Goal: Task Accomplishment & Management: Use online tool/utility

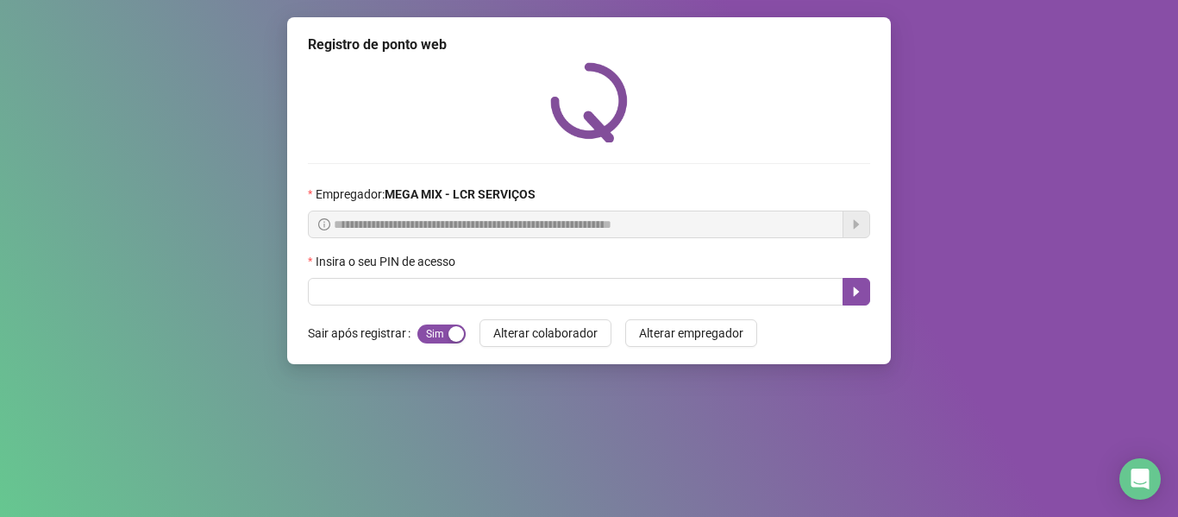
click at [558, 297] on input "text" at bounding box center [576, 292] width 536 height 28
type input "*****"
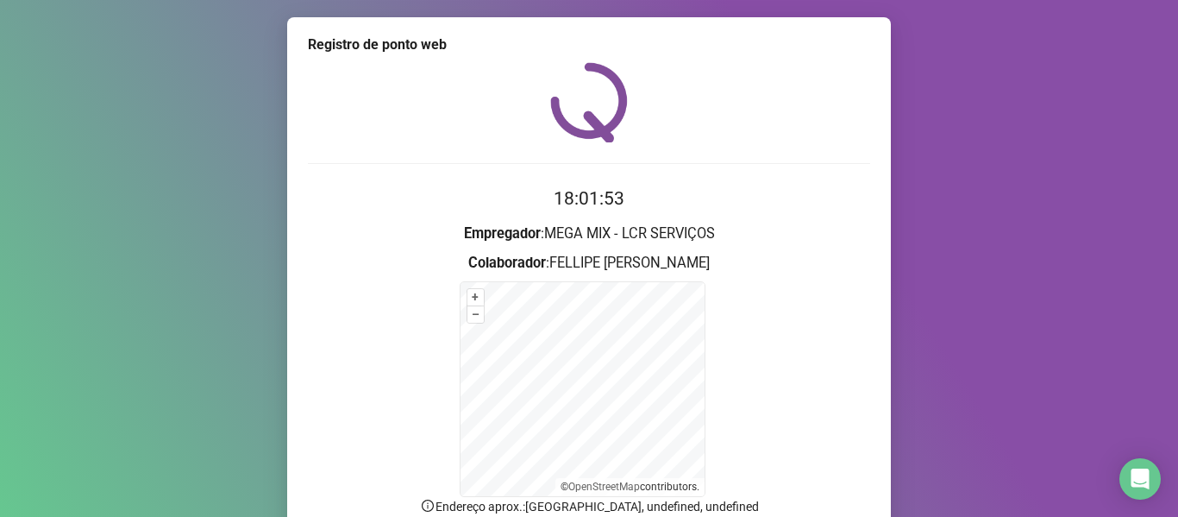
scroll to position [152, 0]
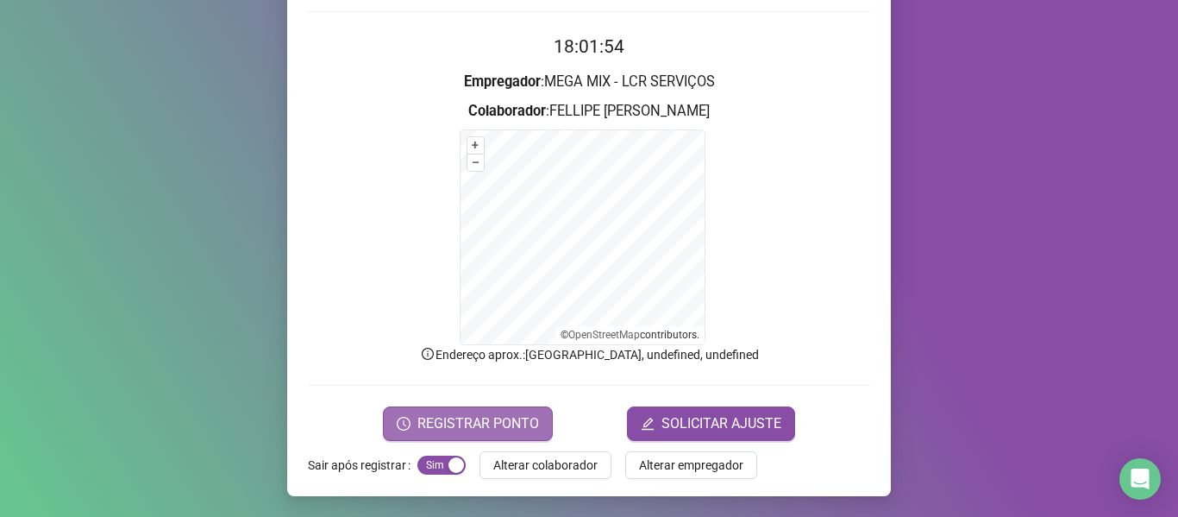
click at [500, 430] on span "REGISTRAR PONTO" at bounding box center [479, 423] width 122 height 21
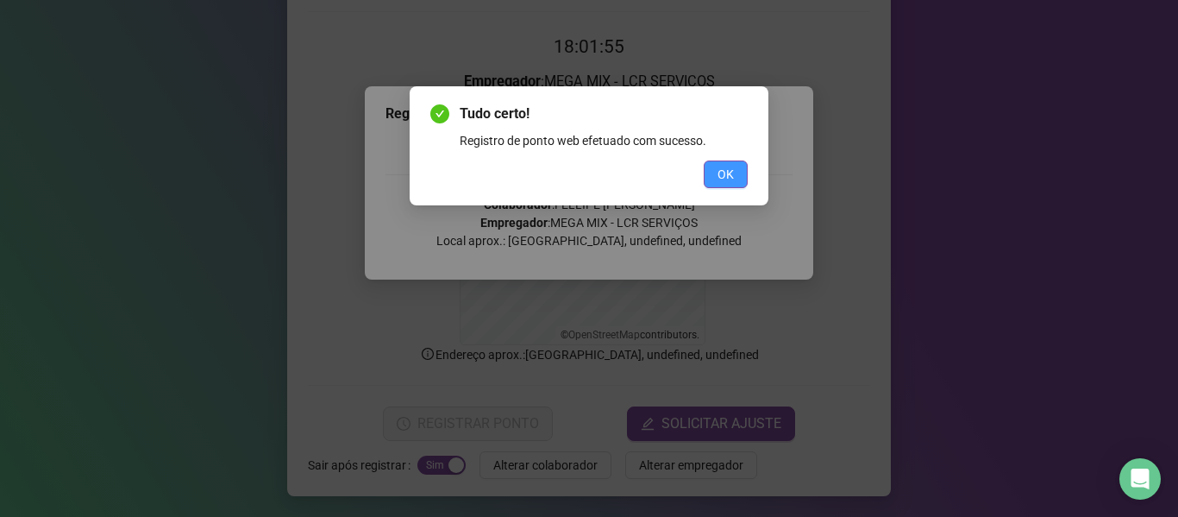
click at [716, 177] on button "OK" at bounding box center [726, 174] width 44 height 28
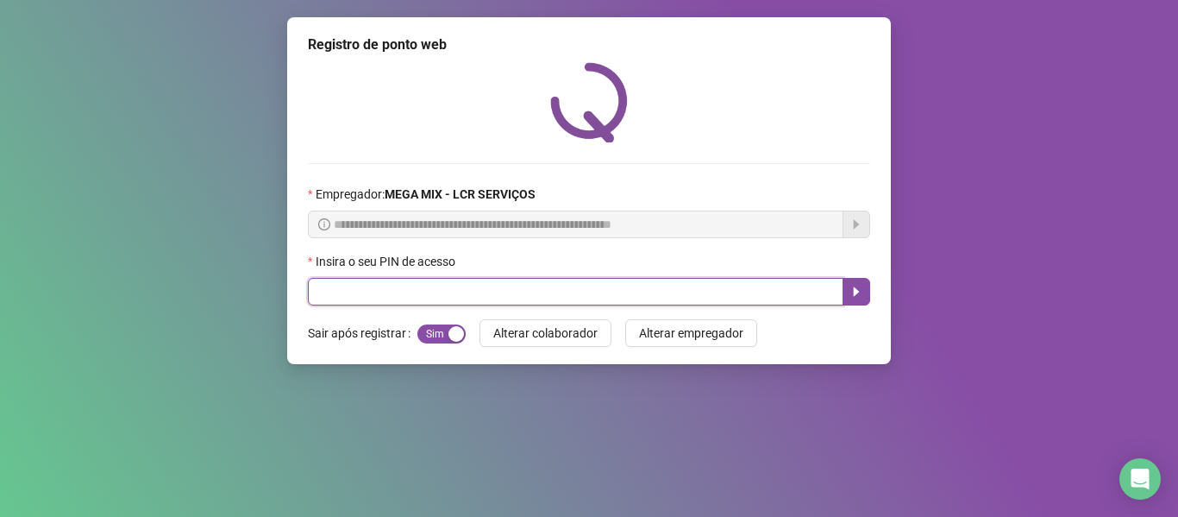
click at [474, 287] on input "text" at bounding box center [576, 292] width 536 height 28
type input "*****"
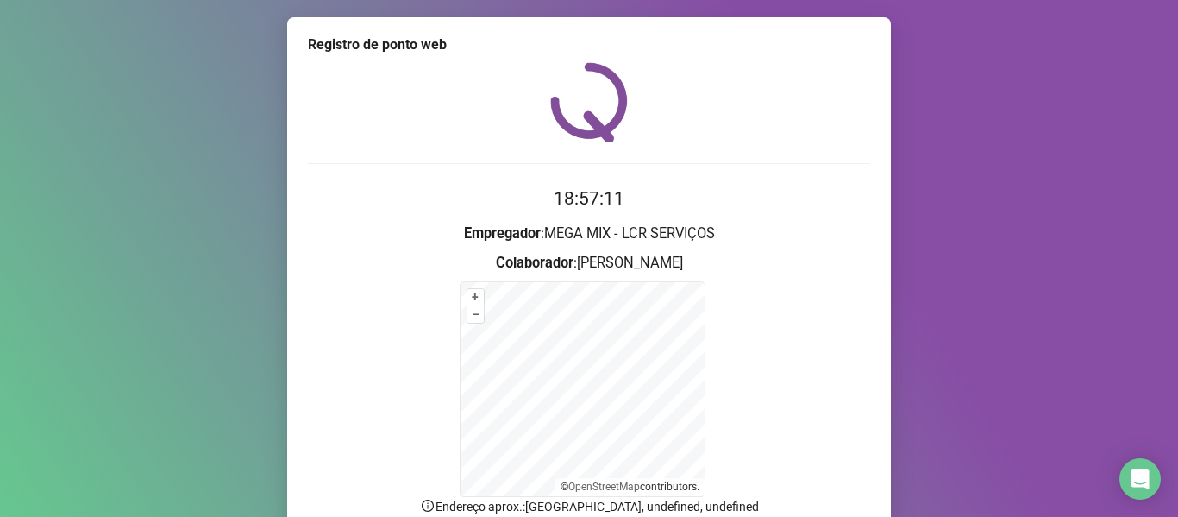
scroll to position [152, 0]
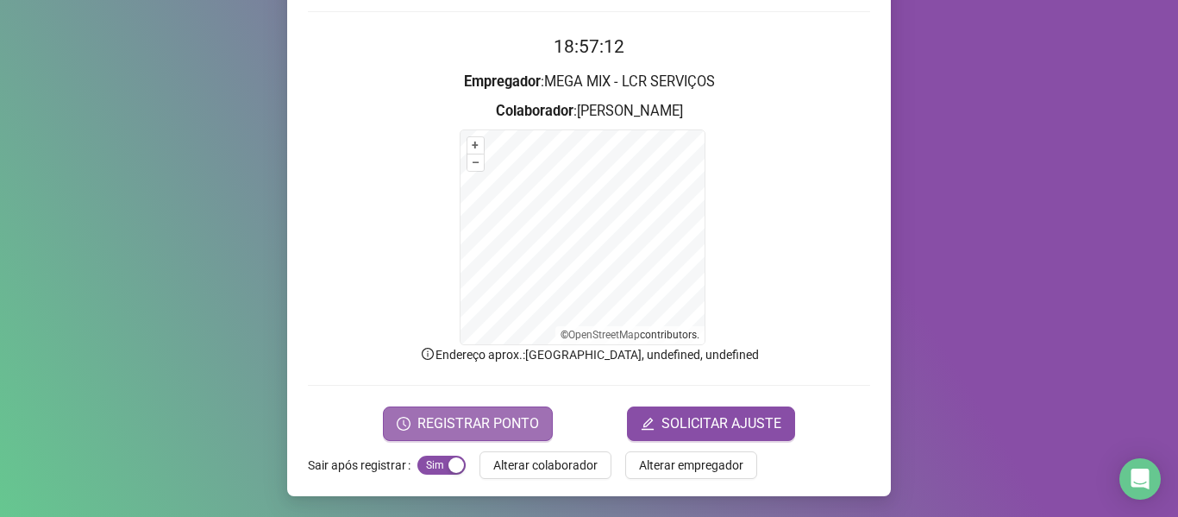
click at [496, 433] on span "REGISTRAR PONTO" at bounding box center [479, 423] width 122 height 21
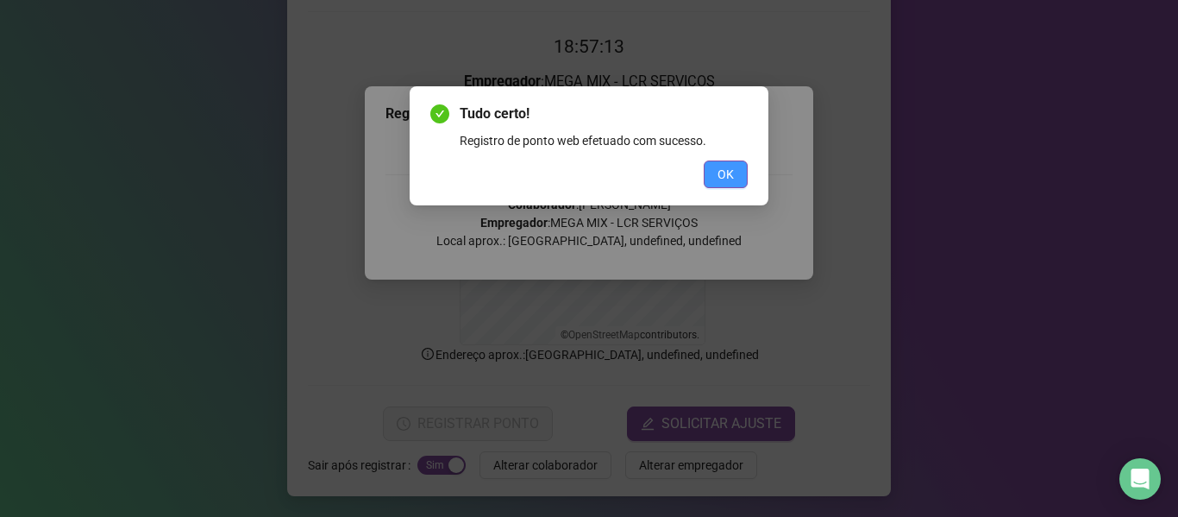
click at [726, 175] on span "OK" at bounding box center [726, 174] width 16 height 19
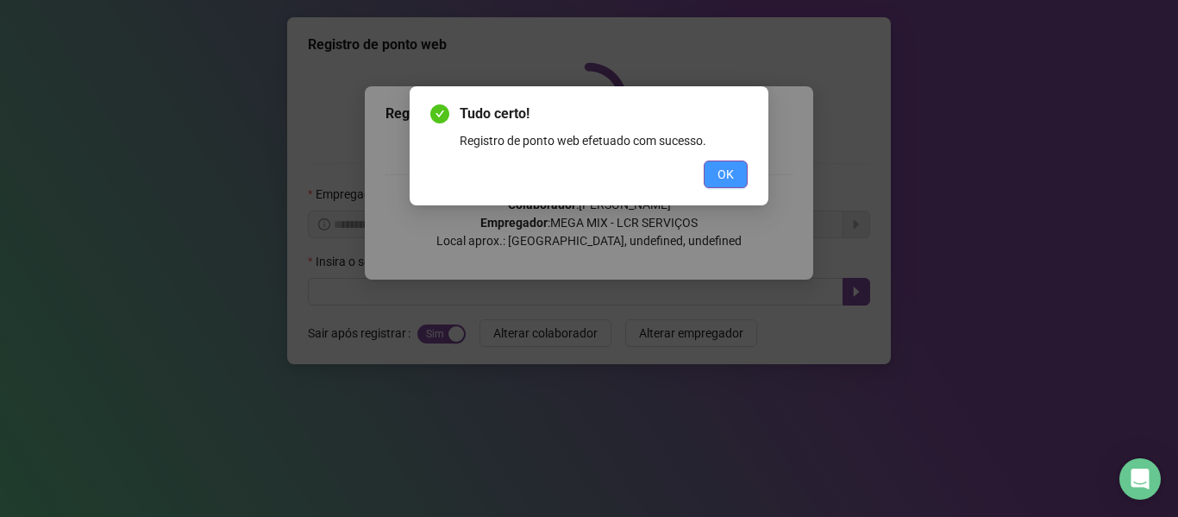
scroll to position [0, 0]
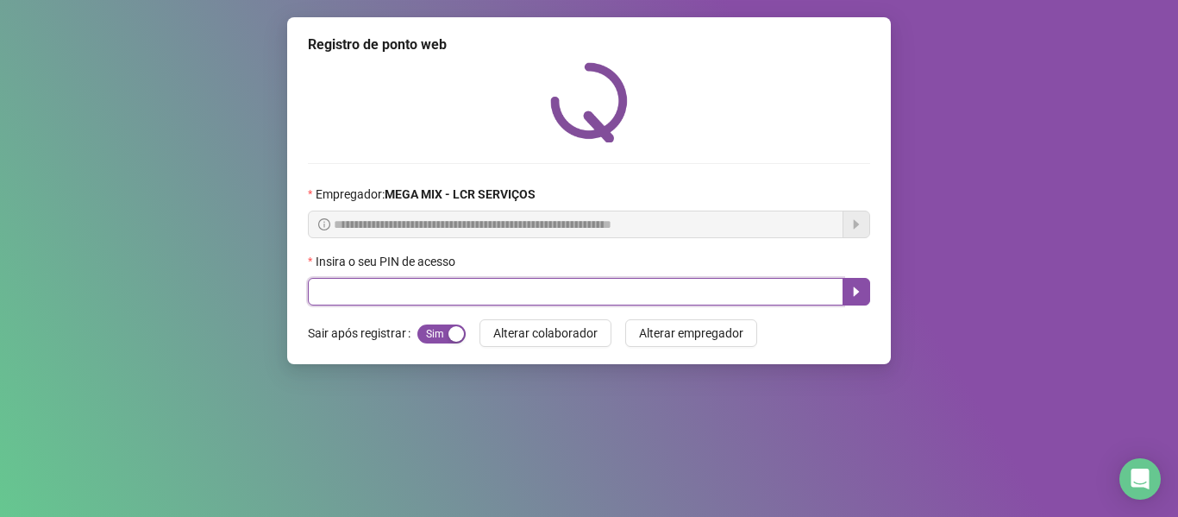
click at [725, 286] on input "text" at bounding box center [576, 292] width 536 height 28
type input "*****"
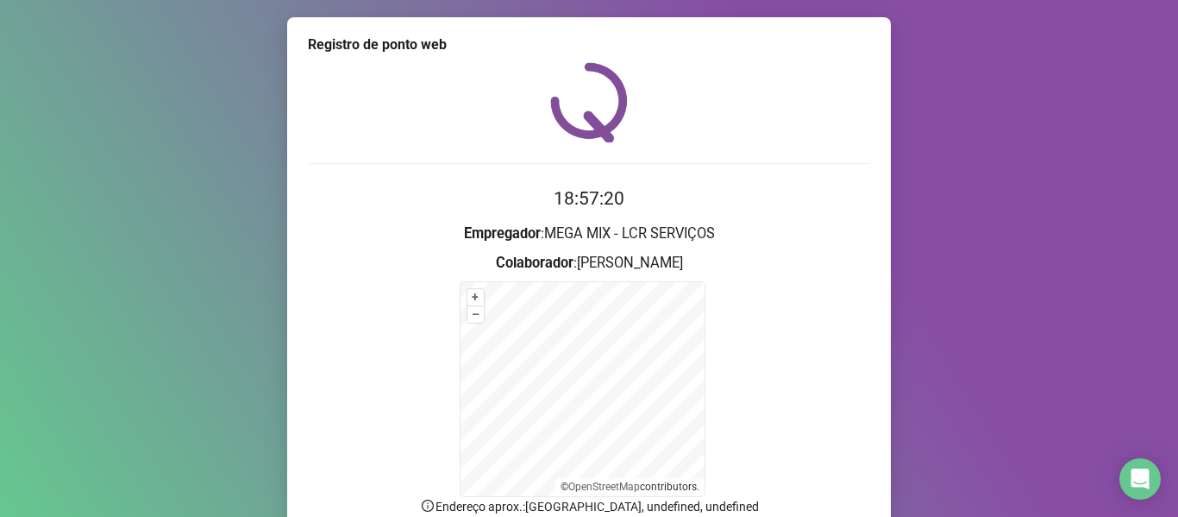
scroll to position [152, 0]
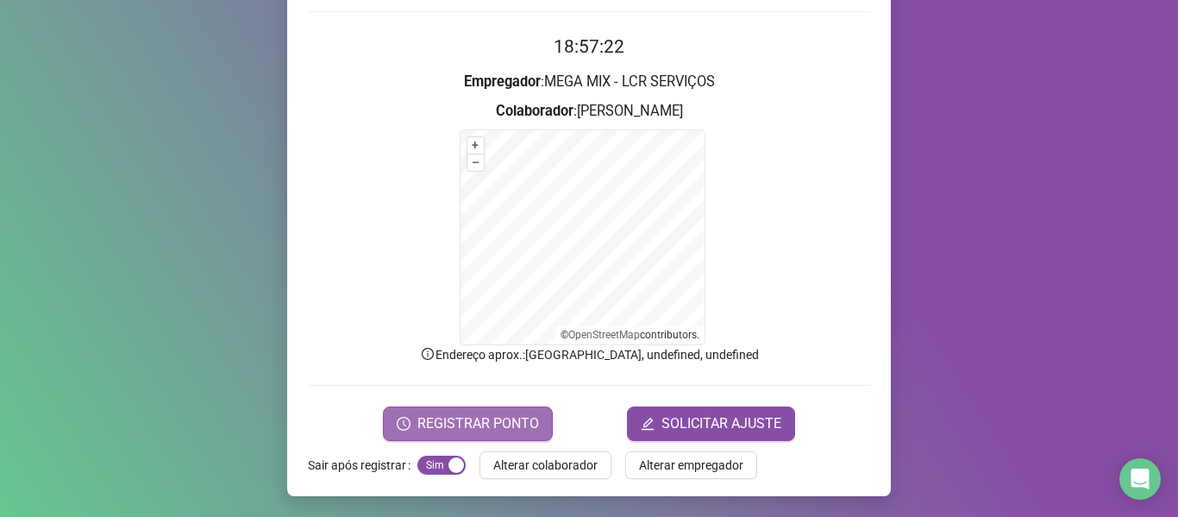
click at [531, 437] on button "REGISTRAR PONTO" at bounding box center [468, 423] width 170 height 35
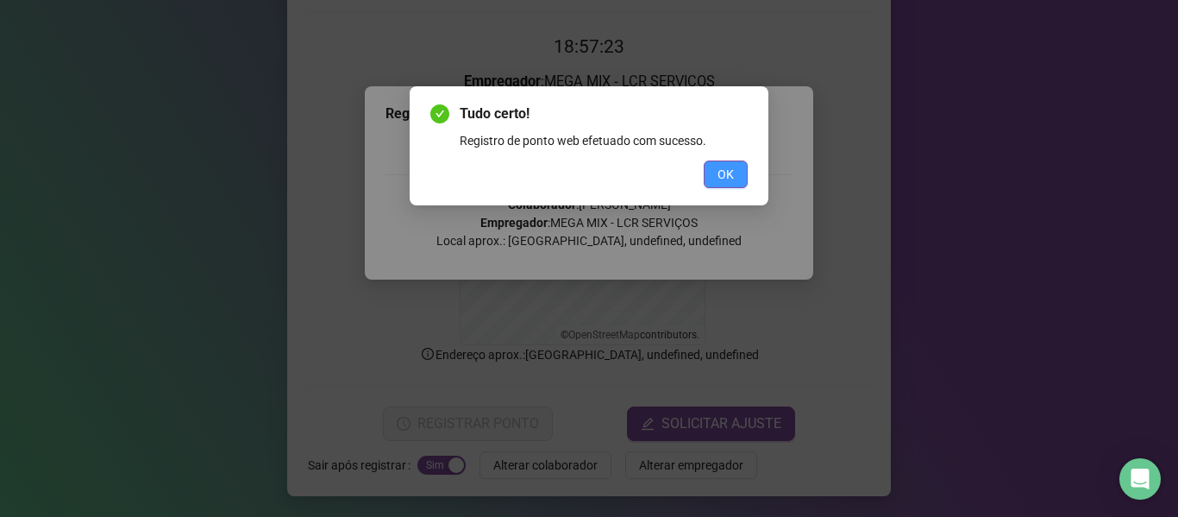
click at [734, 175] on button "OK" at bounding box center [726, 174] width 44 height 28
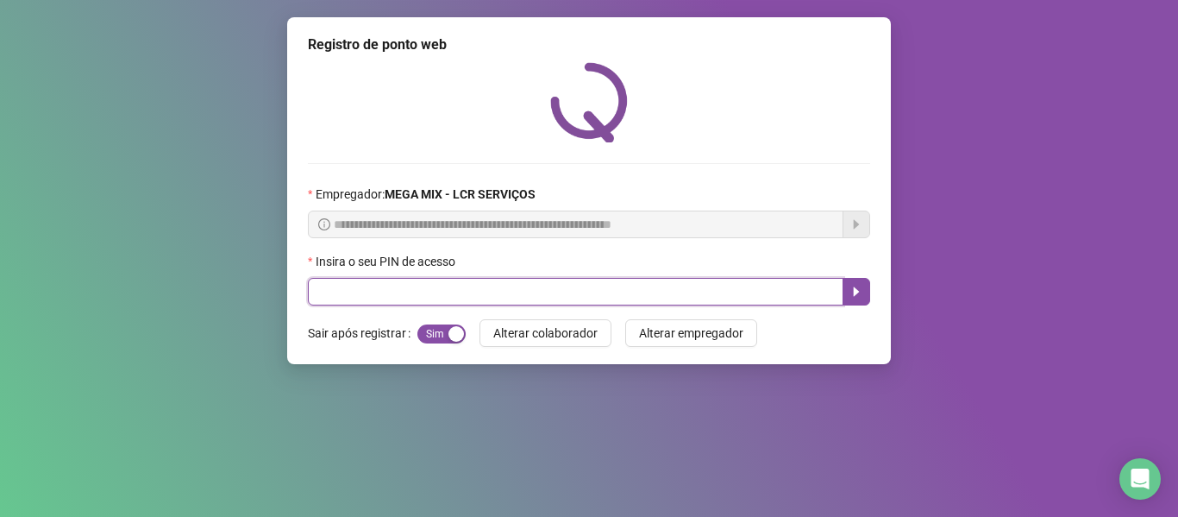
click at [818, 298] on input "text" at bounding box center [576, 292] width 536 height 28
type input "*****"
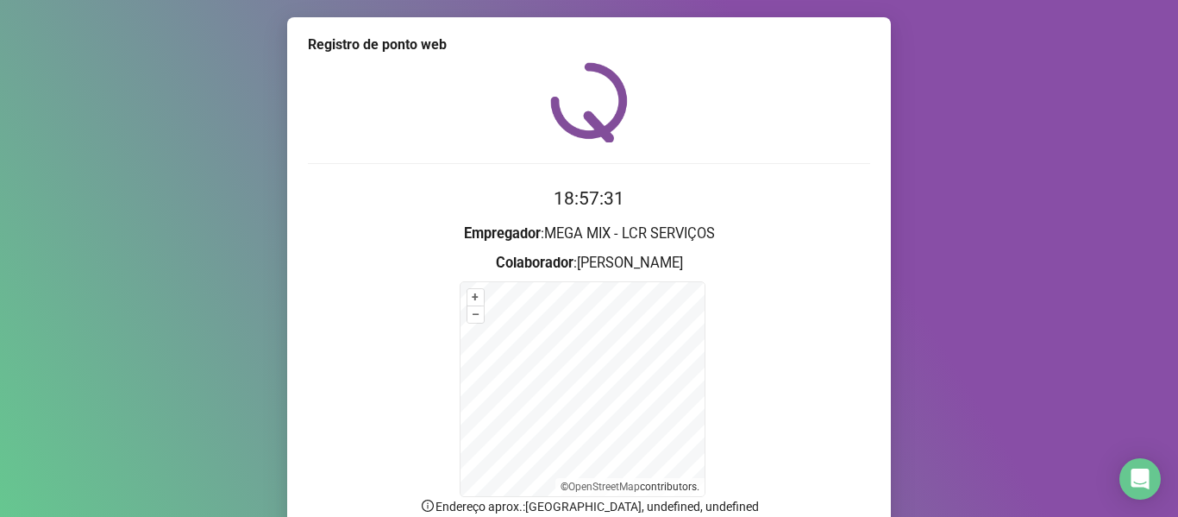
scroll to position [152, 0]
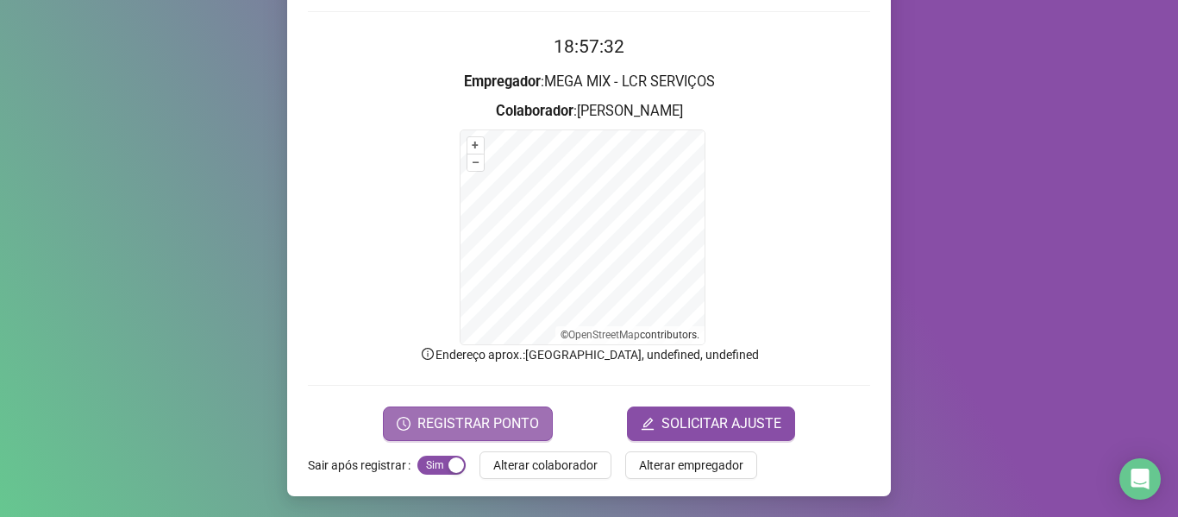
click at [474, 416] on span "REGISTRAR PONTO" at bounding box center [479, 423] width 122 height 21
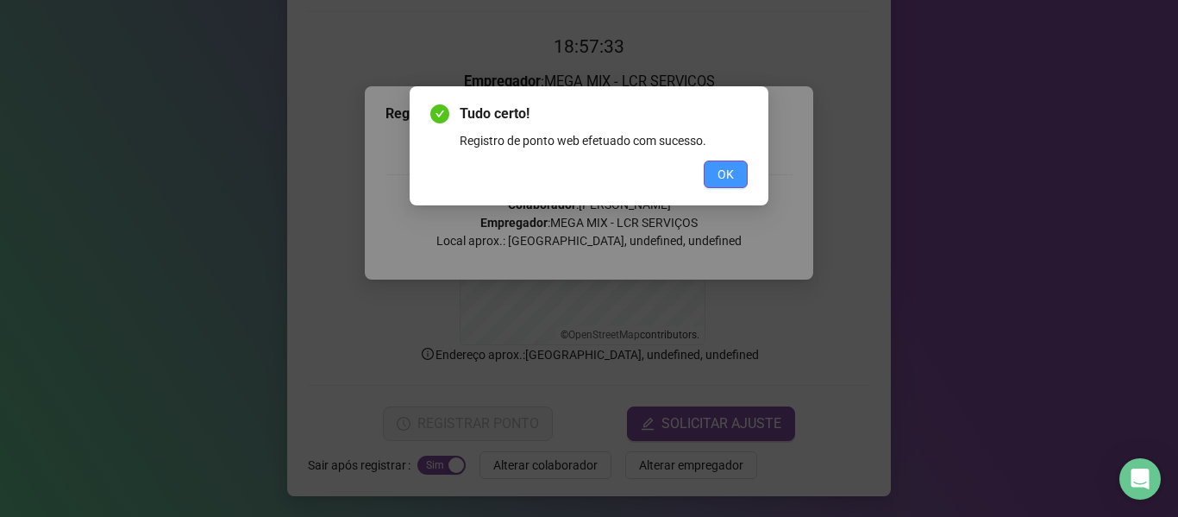
click at [714, 179] on button "OK" at bounding box center [726, 174] width 44 height 28
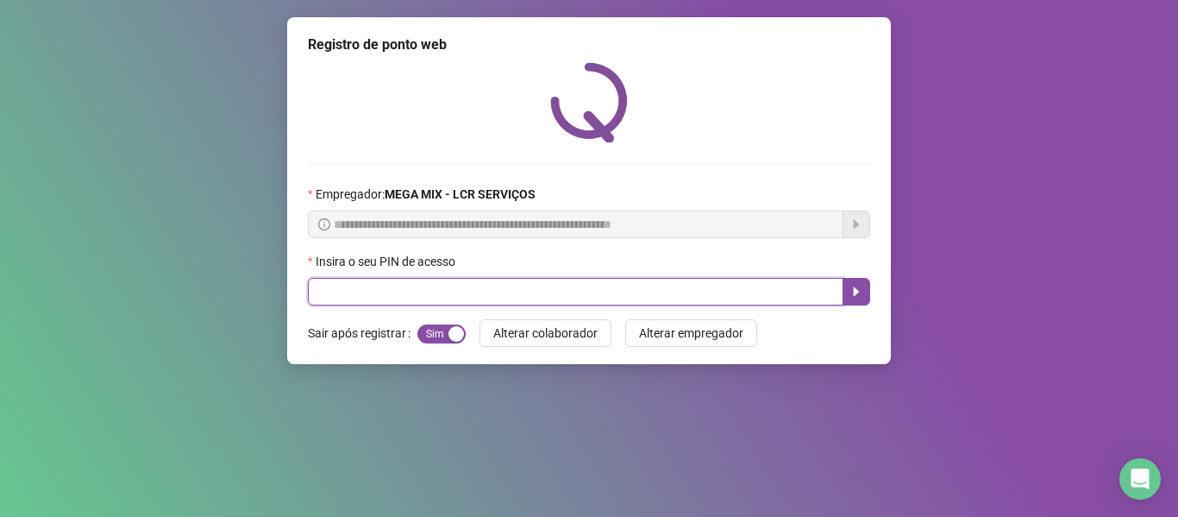
click at [693, 279] on input "text" at bounding box center [576, 292] width 536 height 28
type input "*****"
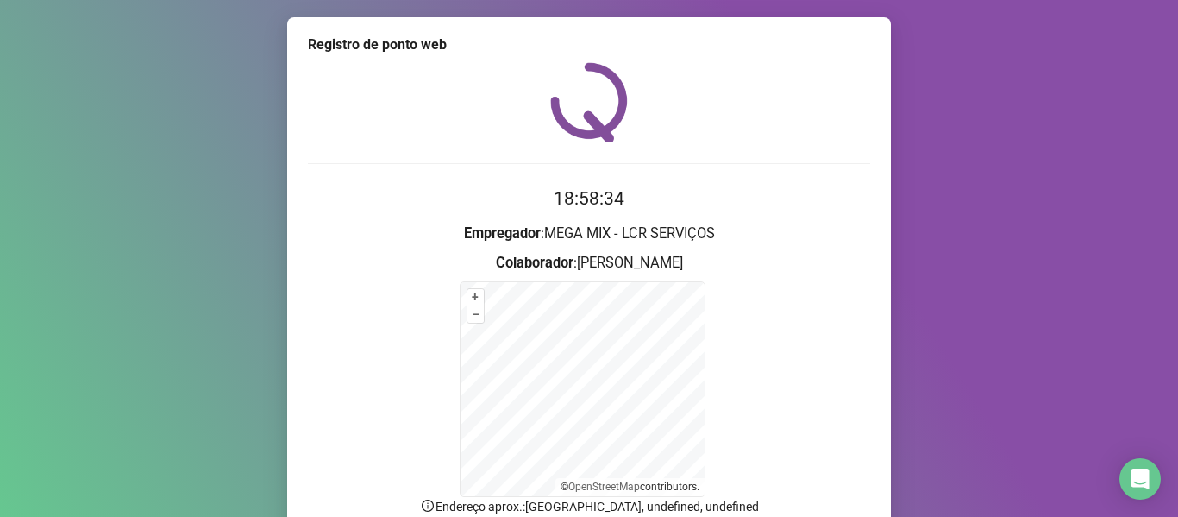
scroll to position [152, 0]
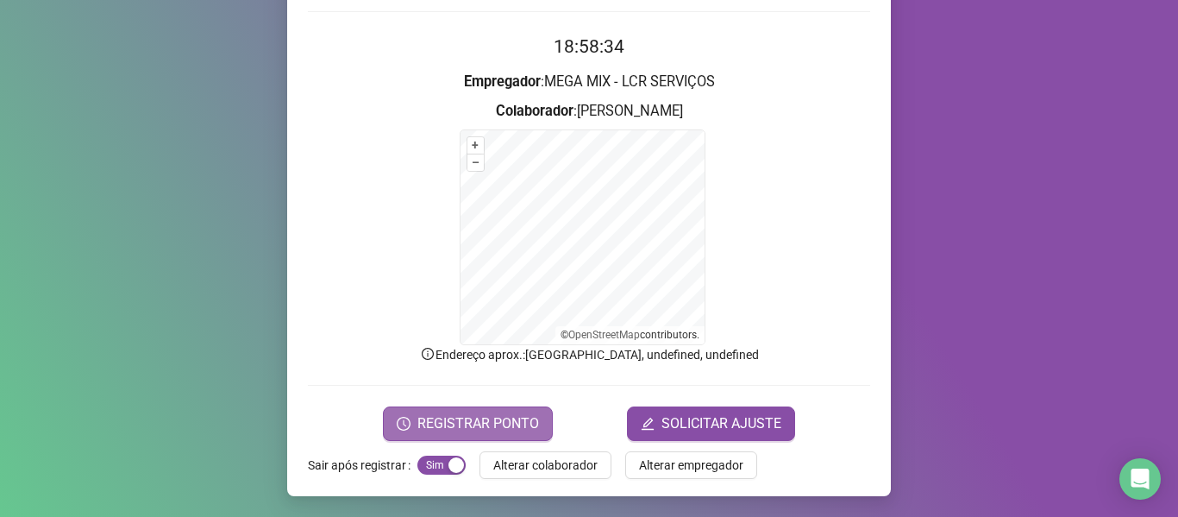
click at [453, 423] on span "REGISTRAR PONTO" at bounding box center [479, 423] width 122 height 21
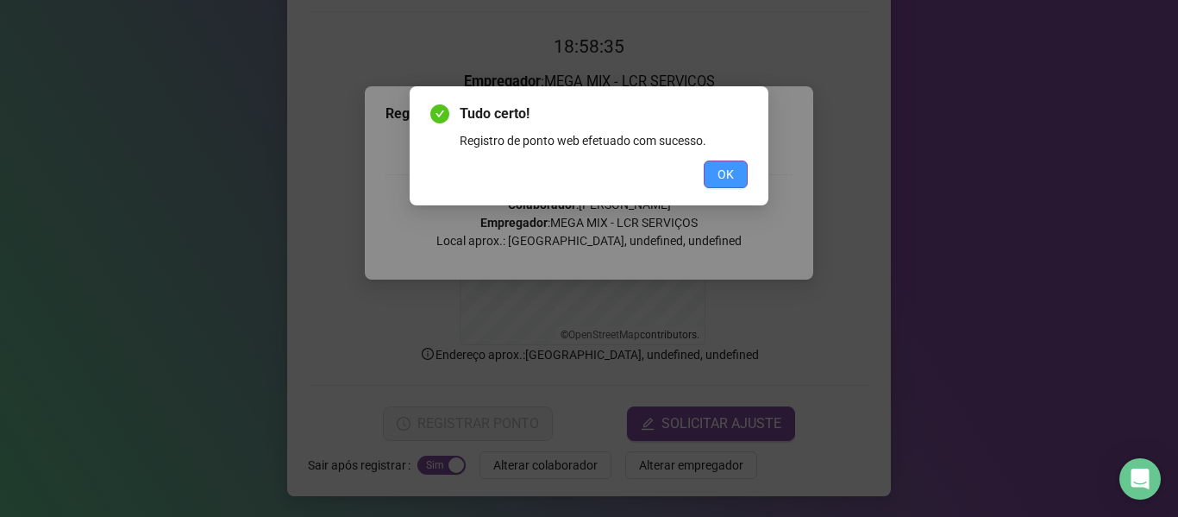
click at [717, 178] on button "OK" at bounding box center [726, 174] width 44 height 28
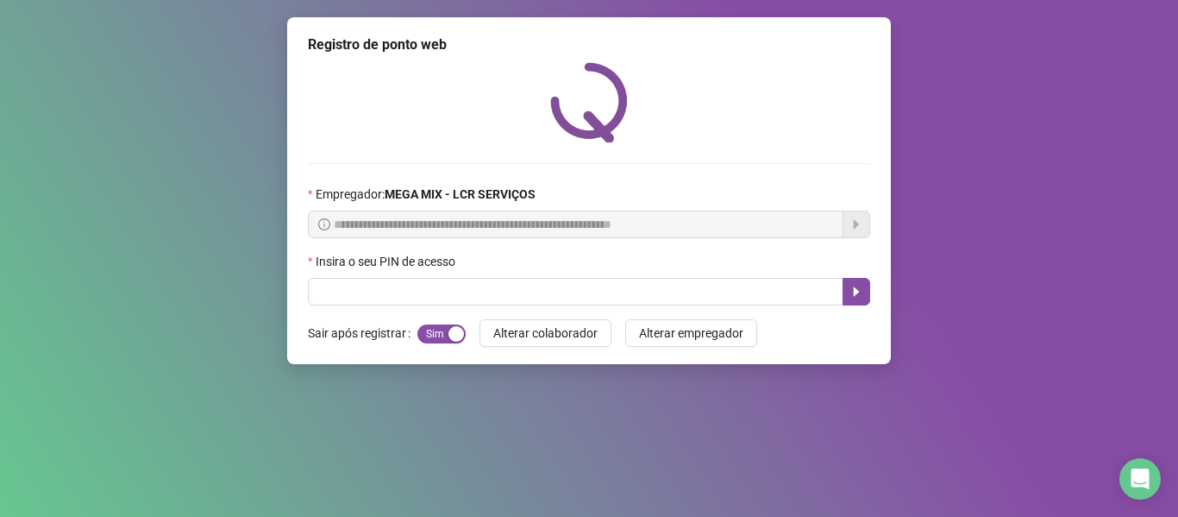
scroll to position [0, 0]
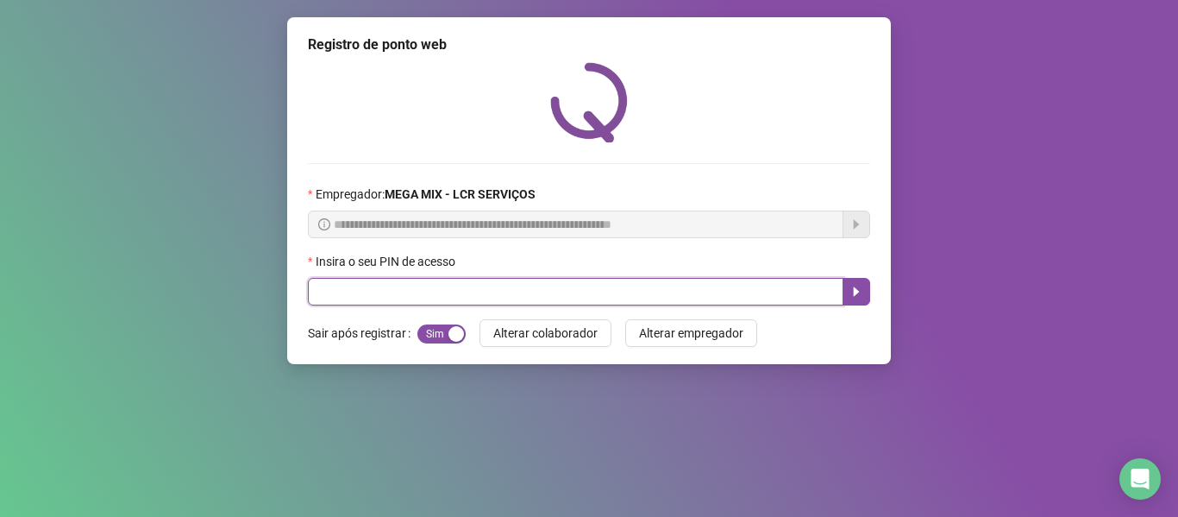
click at [351, 299] on input "text" at bounding box center [576, 292] width 536 height 28
type input "*****"
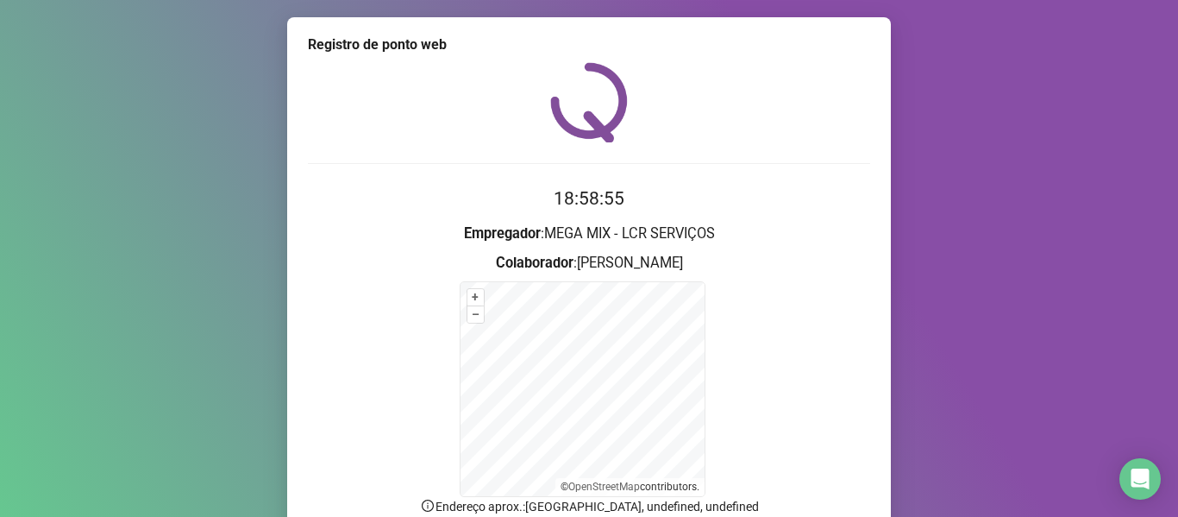
scroll to position [152, 0]
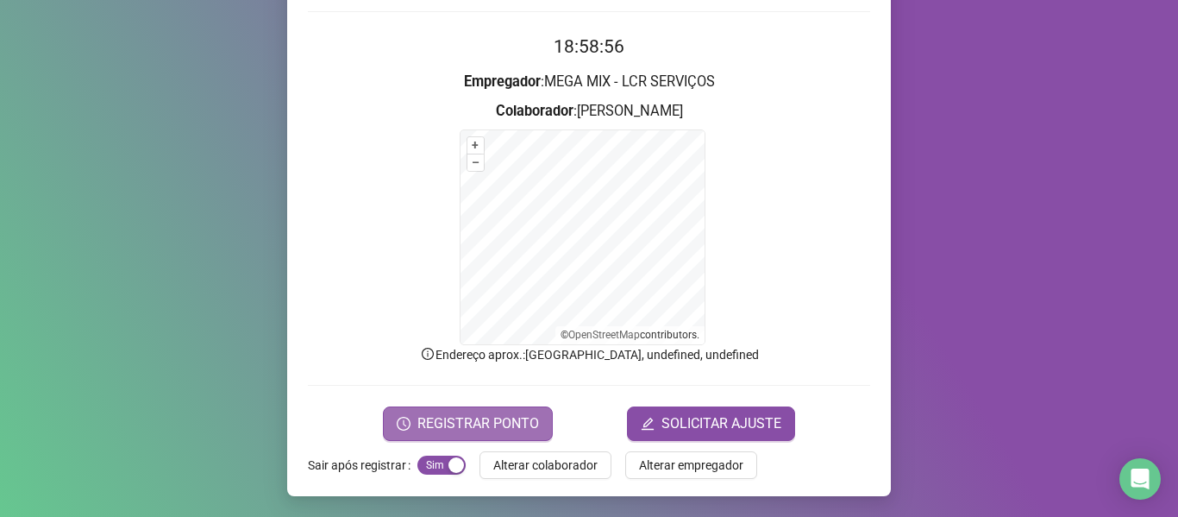
click at [441, 413] on span "REGISTRAR PONTO" at bounding box center [479, 423] width 122 height 21
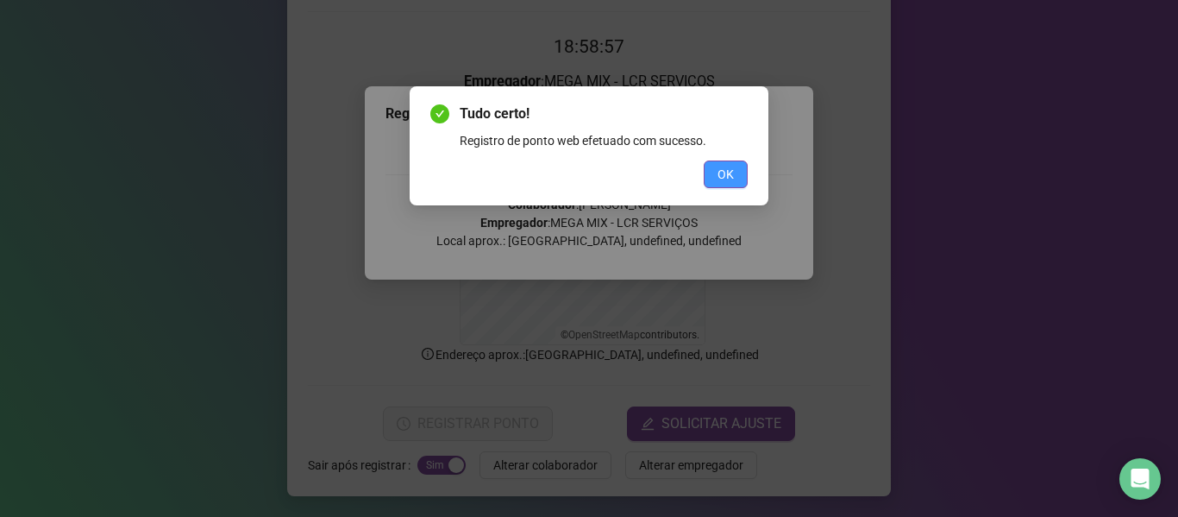
click at [708, 170] on button "OK" at bounding box center [726, 174] width 44 height 28
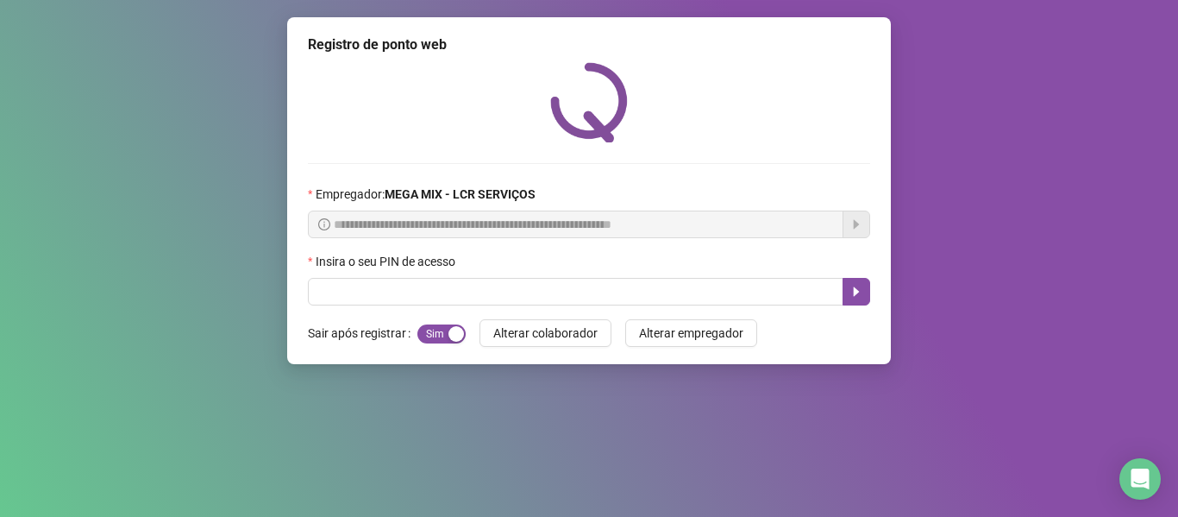
scroll to position [0, 0]
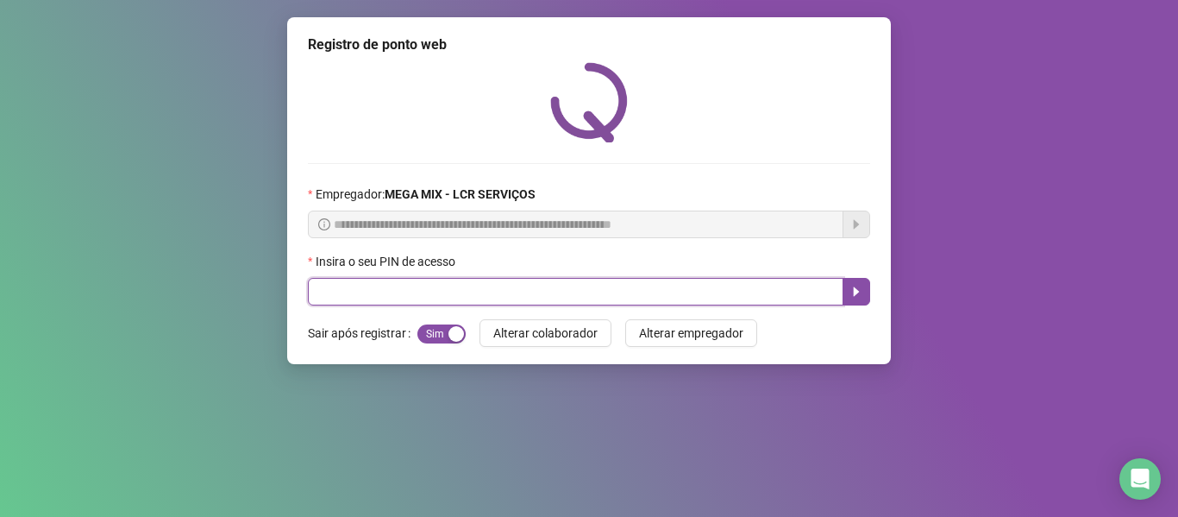
click at [508, 292] on input "text" at bounding box center [576, 292] width 536 height 28
type input "*****"
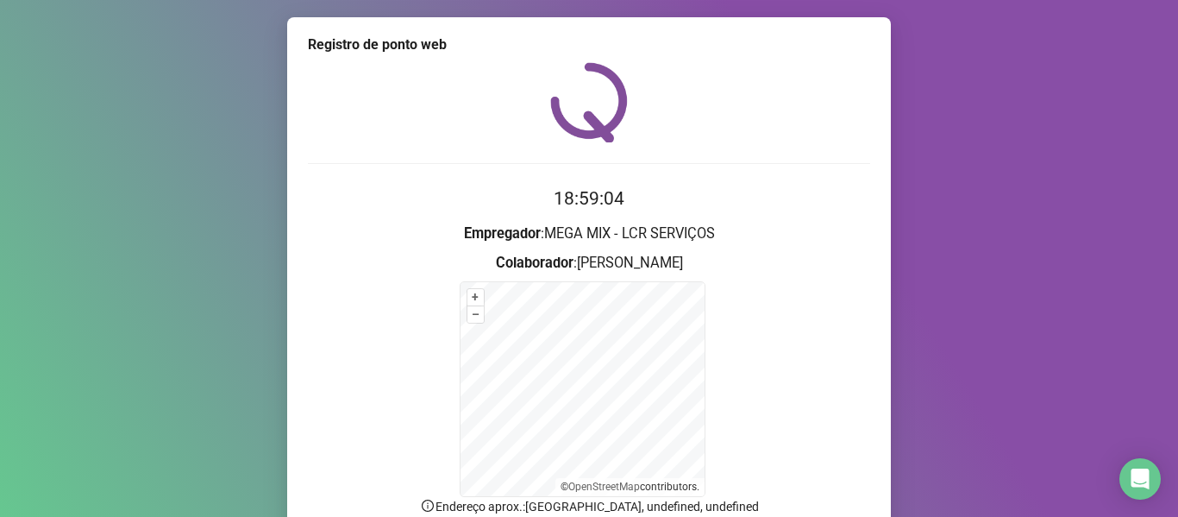
scroll to position [152, 0]
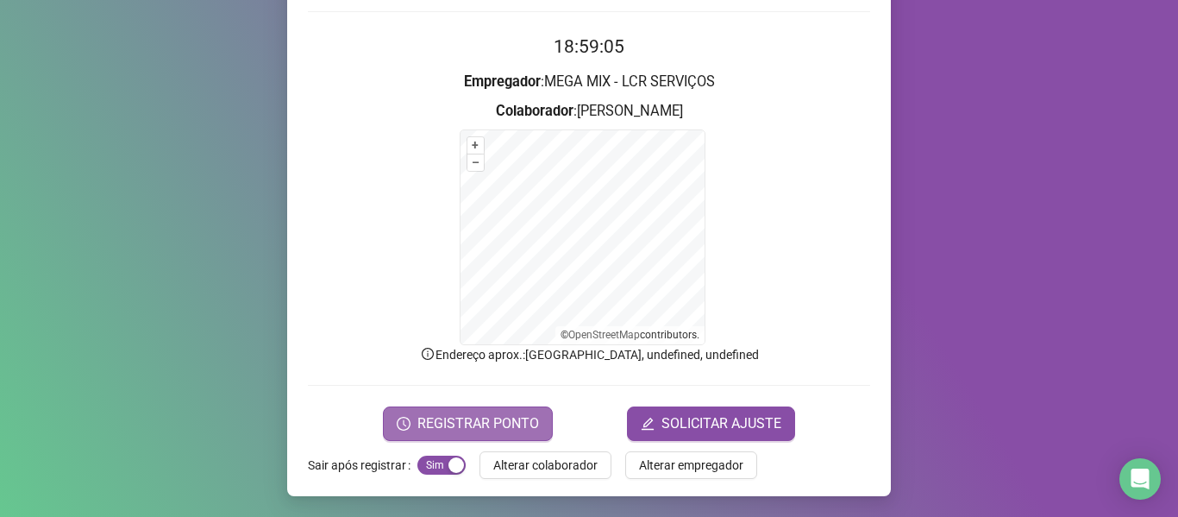
click at [456, 433] on button "REGISTRAR PONTO" at bounding box center [468, 423] width 170 height 35
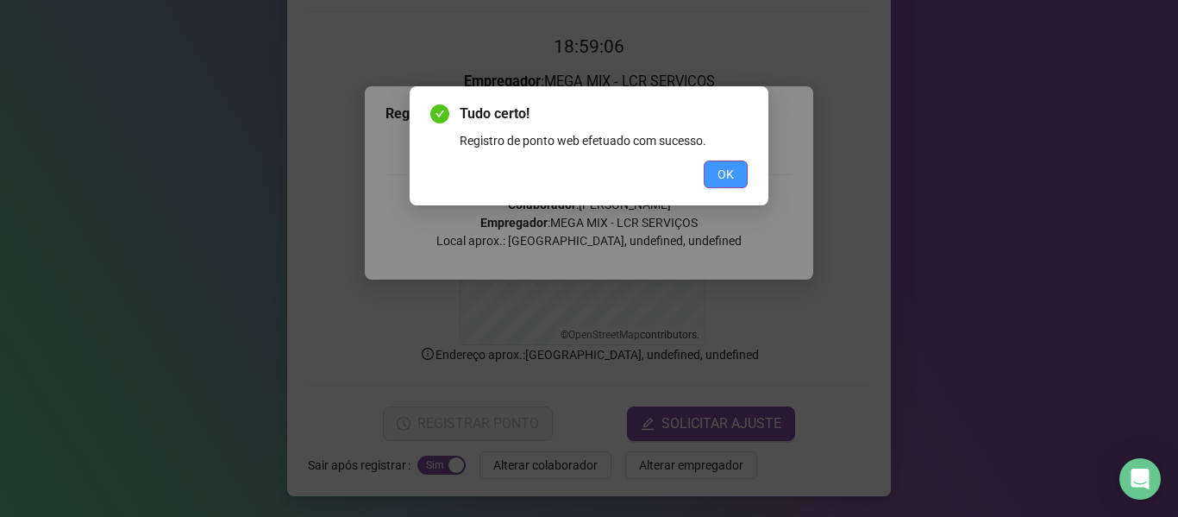
click at [736, 165] on button "OK" at bounding box center [726, 174] width 44 height 28
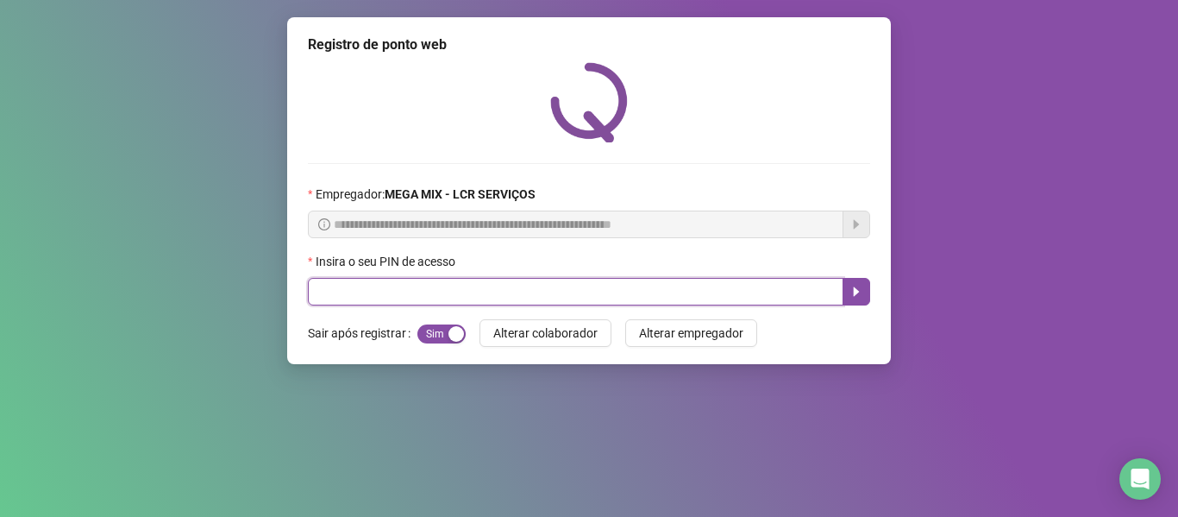
click at [367, 295] on input "text" at bounding box center [576, 292] width 536 height 28
type input "*****"
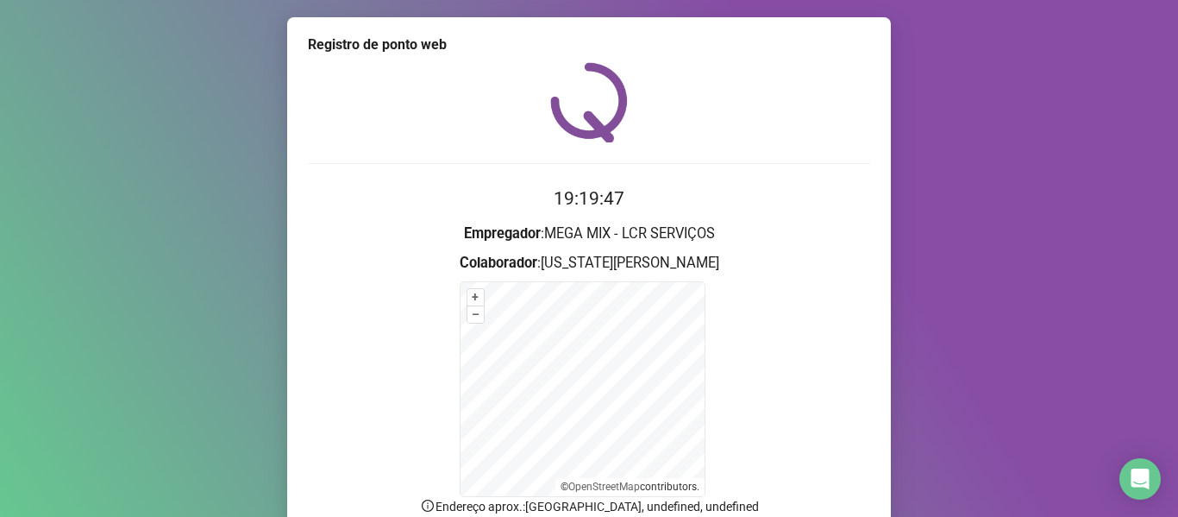
scroll to position [152, 0]
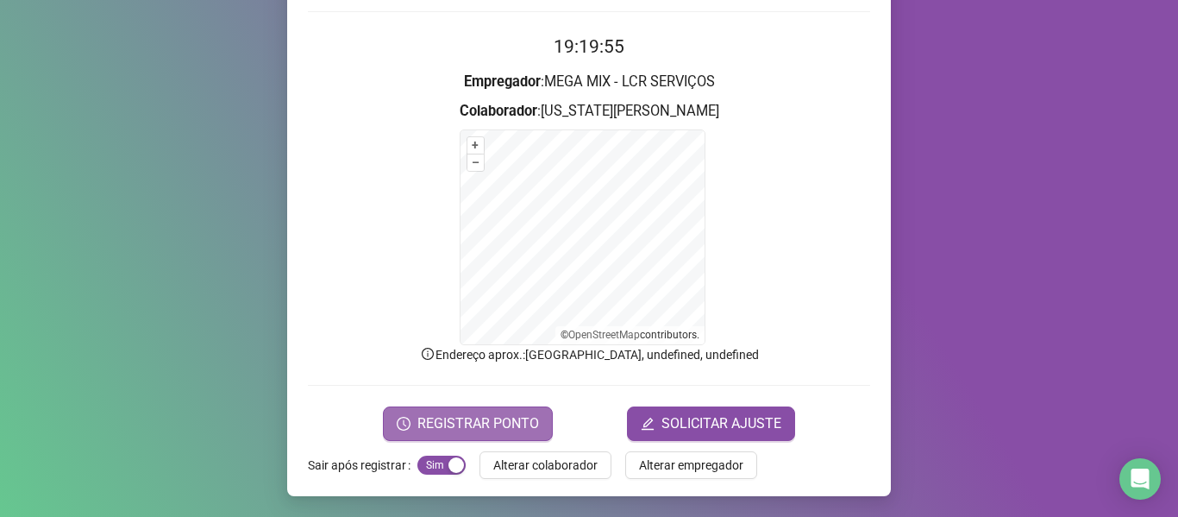
click at [455, 418] on span "REGISTRAR PONTO" at bounding box center [479, 423] width 122 height 21
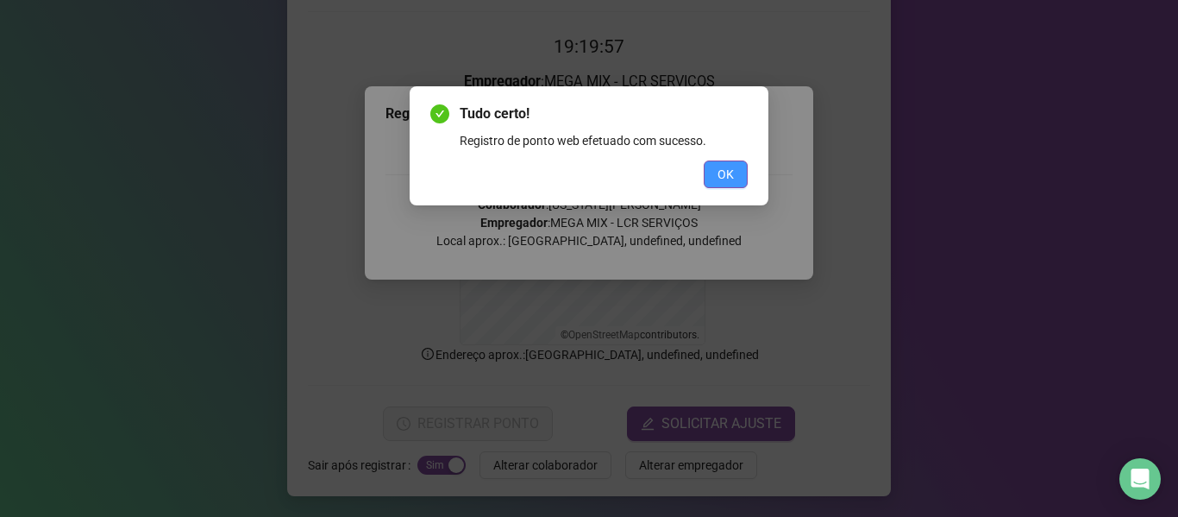
click at [720, 170] on span "OK" at bounding box center [726, 174] width 16 height 19
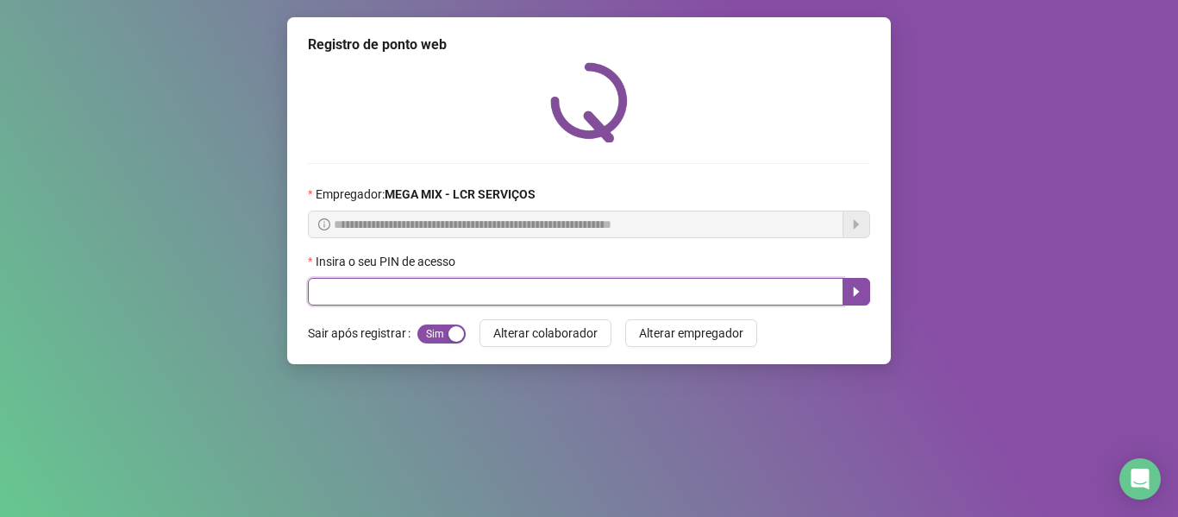
click at [464, 291] on input "text" at bounding box center [576, 292] width 536 height 28
type input "*****"
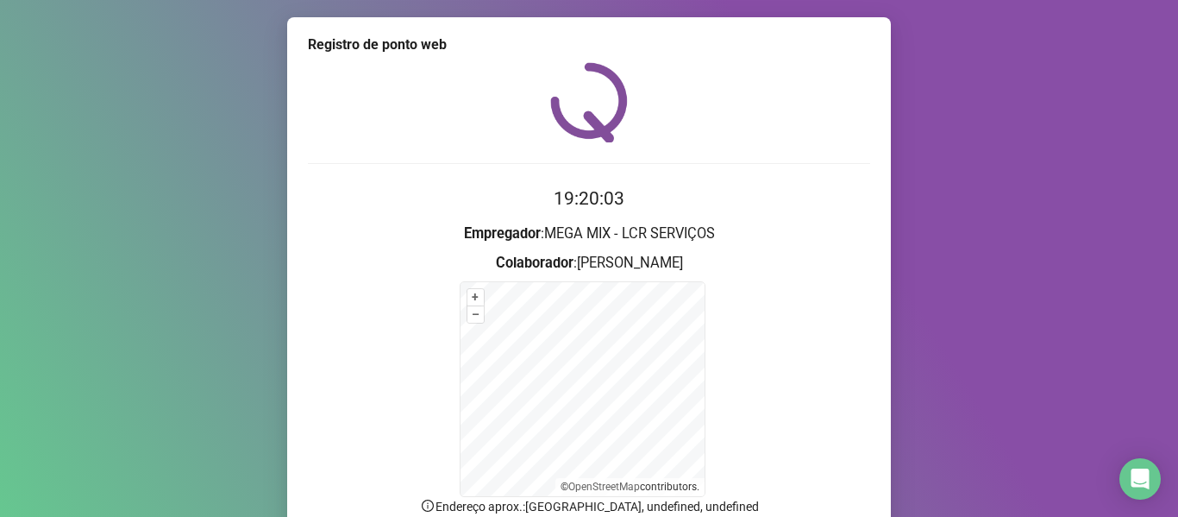
scroll to position [152, 0]
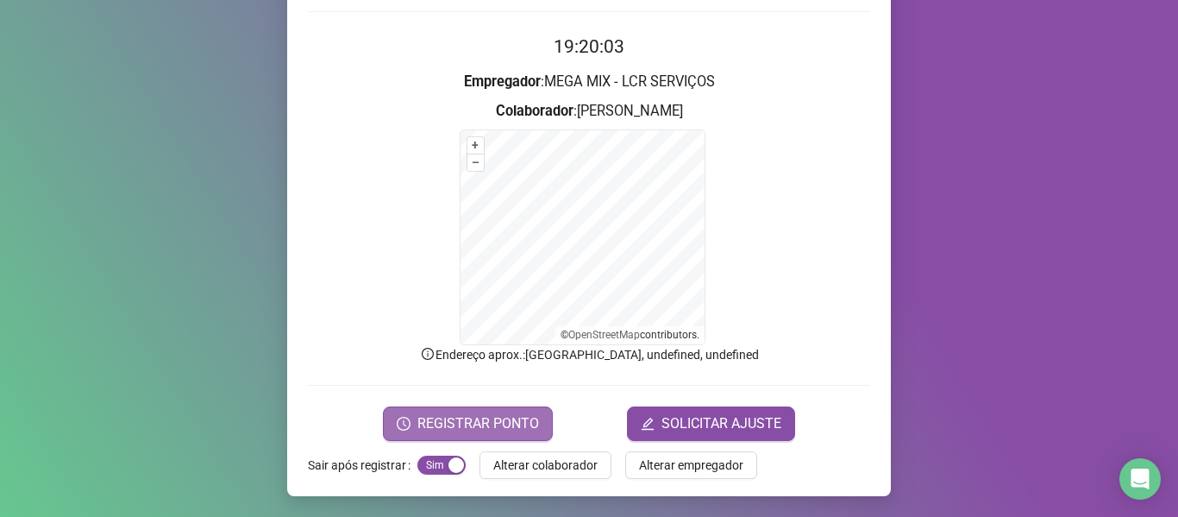
click at [438, 425] on span "REGISTRAR PONTO" at bounding box center [479, 423] width 122 height 21
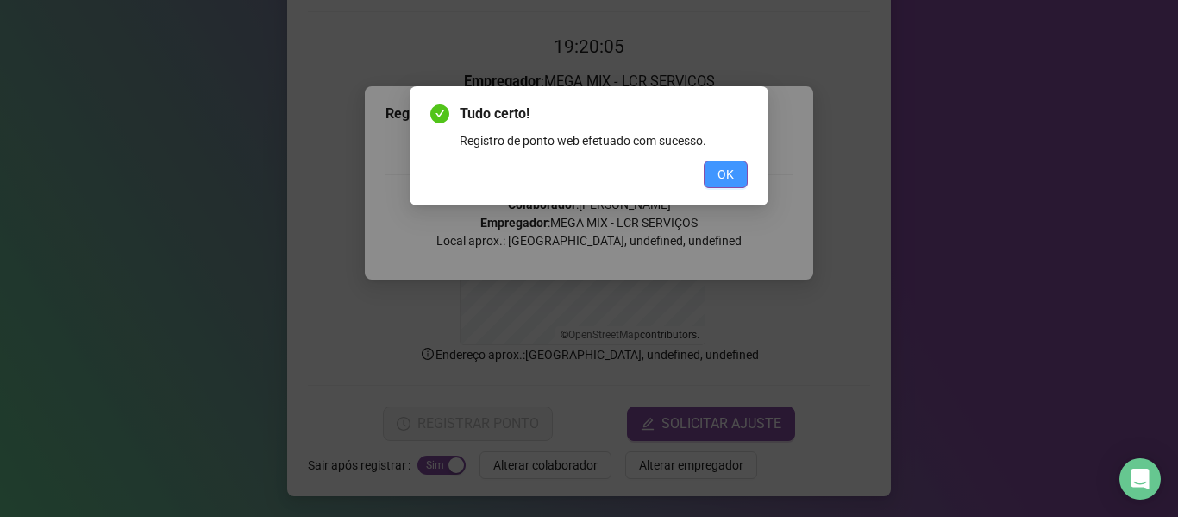
click at [731, 179] on span "OK" at bounding box center [726, 174] width 16 height 19
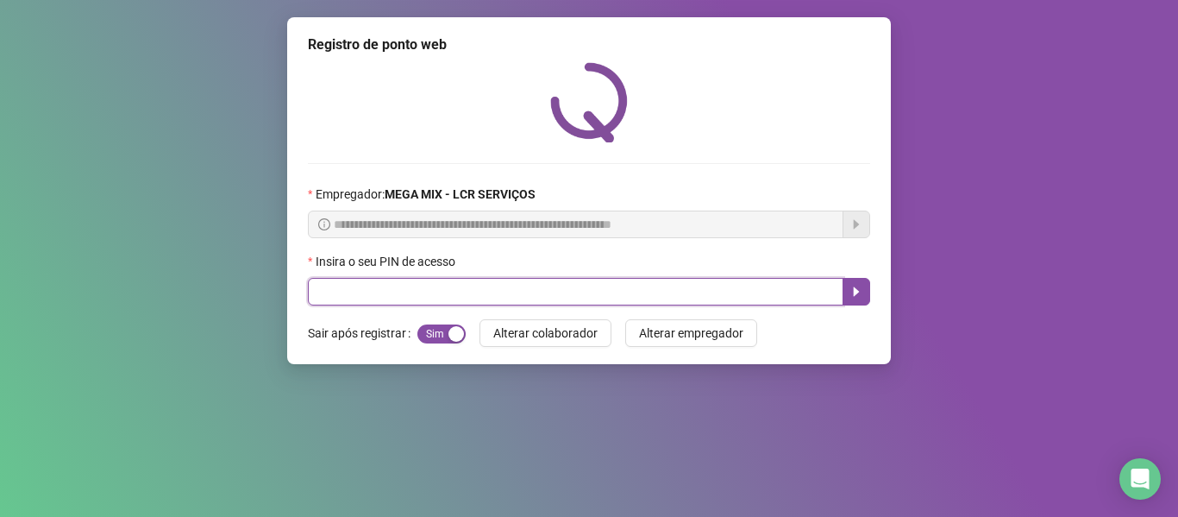
click at [725, 294] on input "text" at bounding box center [576, 292] width 536 height 28
type input "*****"
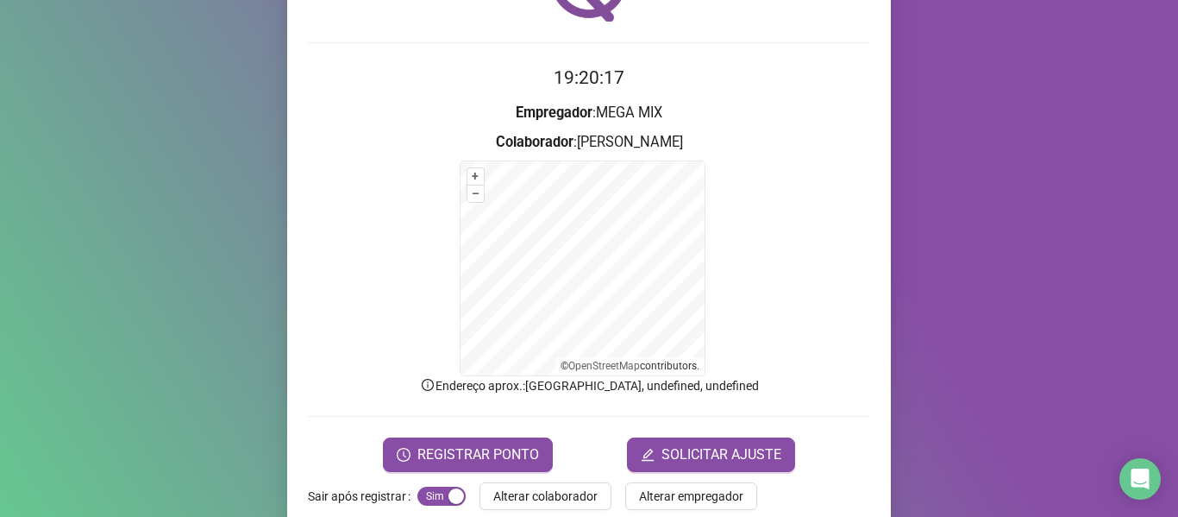
scroll to position [152, 0]
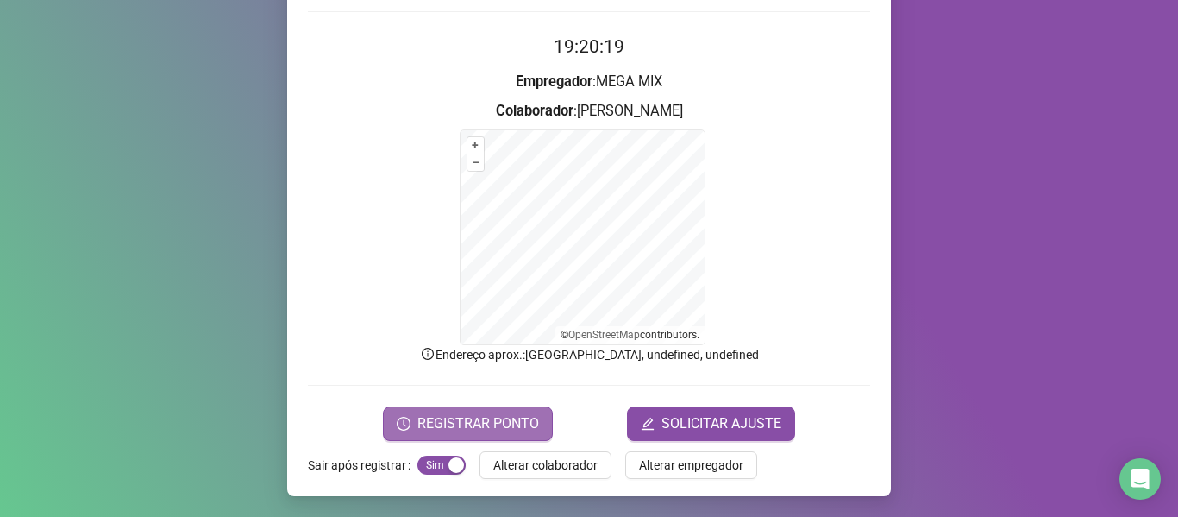
click at [420, 424] on span "REGISTRAR PONTO" at bounding box center [479, 423] width 122 height 21
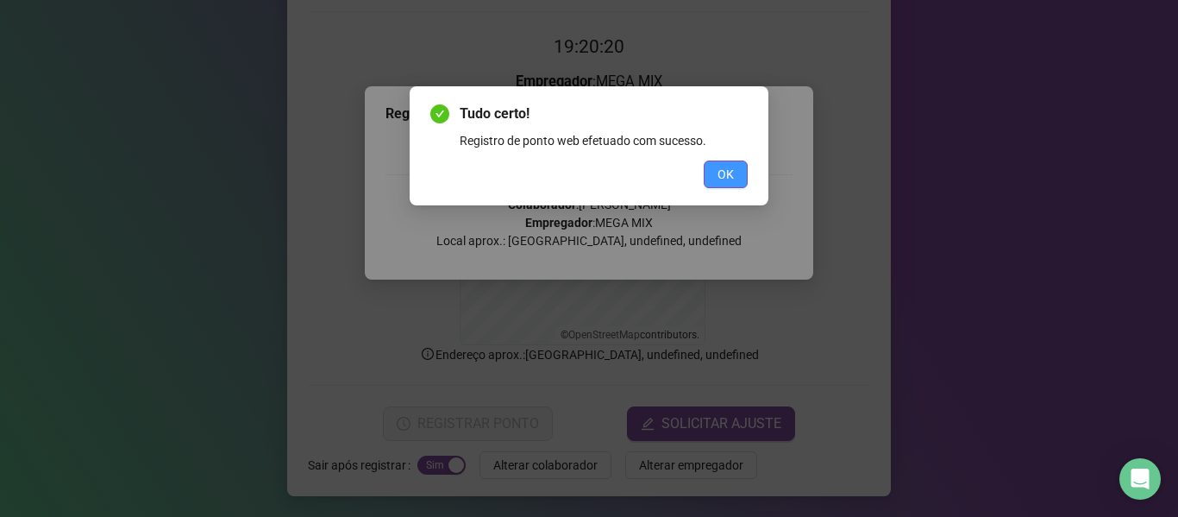
click at [735, 170] on button "OK" at bounding box center [726, 174] width 44 height 28
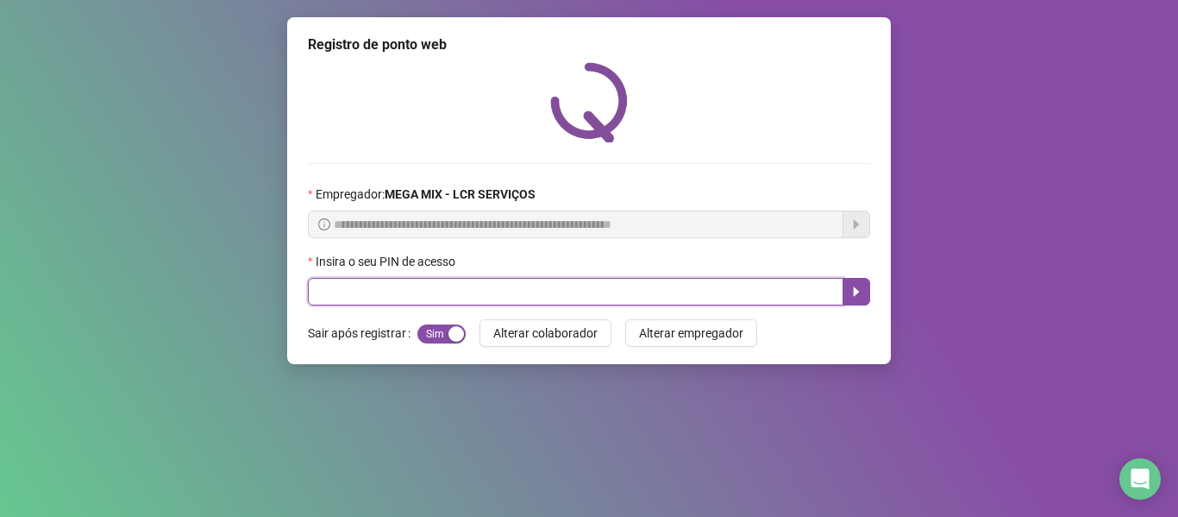
click at [543, 292] on input "text" at bounding box center [576, 292] width 536 height 28
type input "*****"
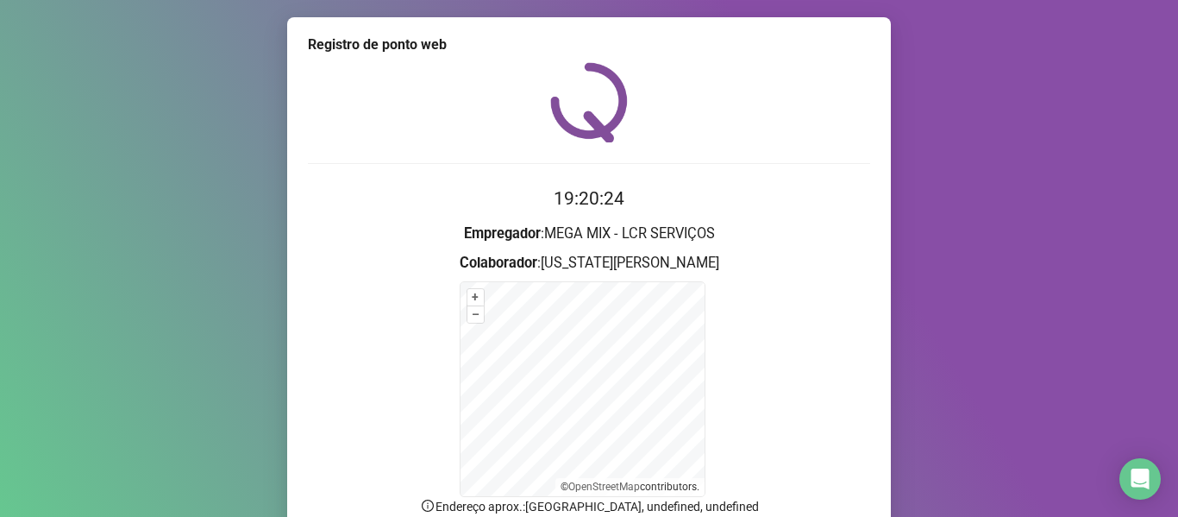
scroll to position [152, 0]
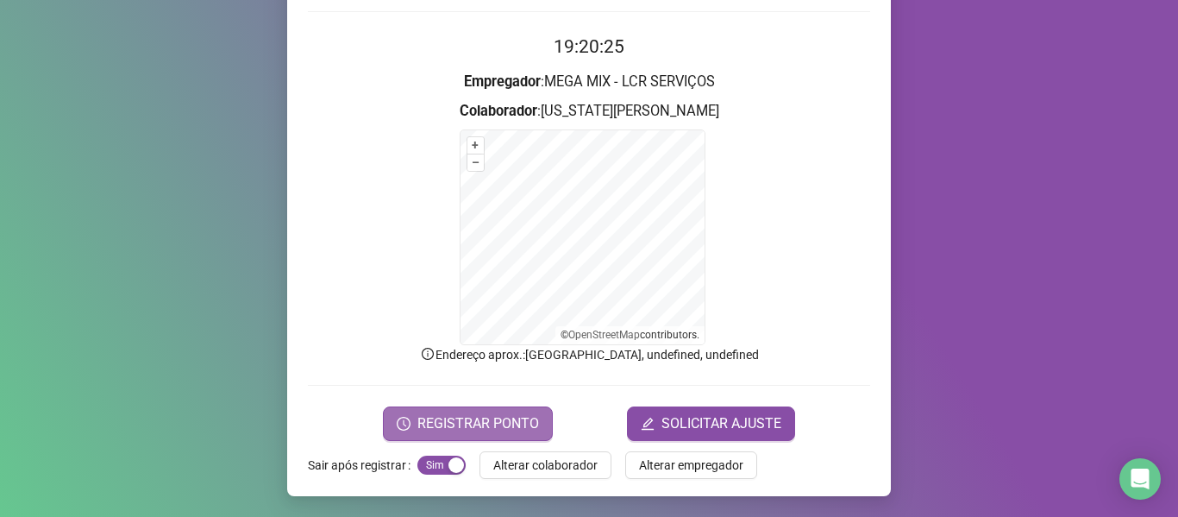
click at [472, 423] on span "REGISTRAR PONTO" at bounding box center [479, 423] width 122 height 21
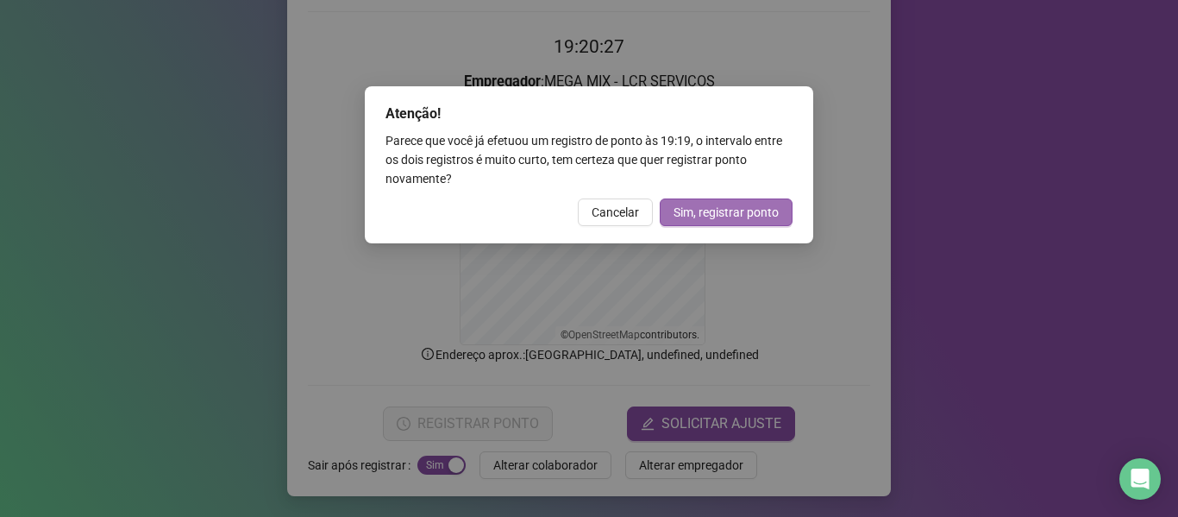
click at [692, 207] on span "Sim, registrar ponto" at bounding box center [726, 212] width 105 height 19
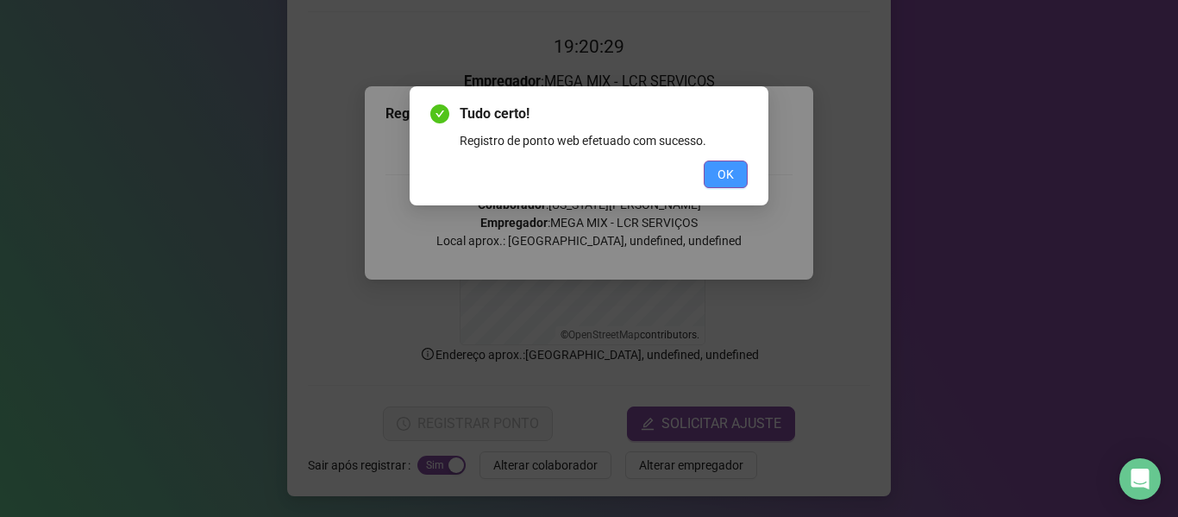
click at [719, 171] on span "OK" at bounding box center [726, 174] width 16 height 19
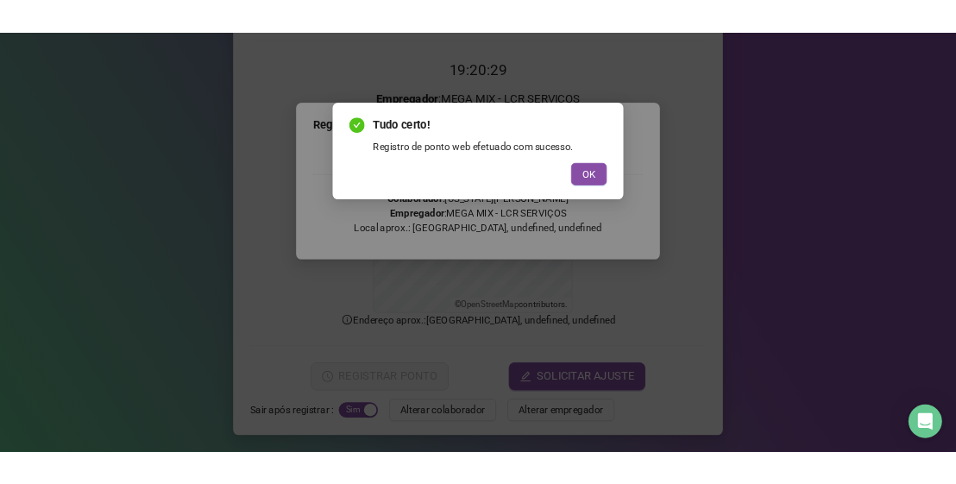
scroll to position [0, 0]
